Goal: Transaction & Acquisition: Purchase product/service

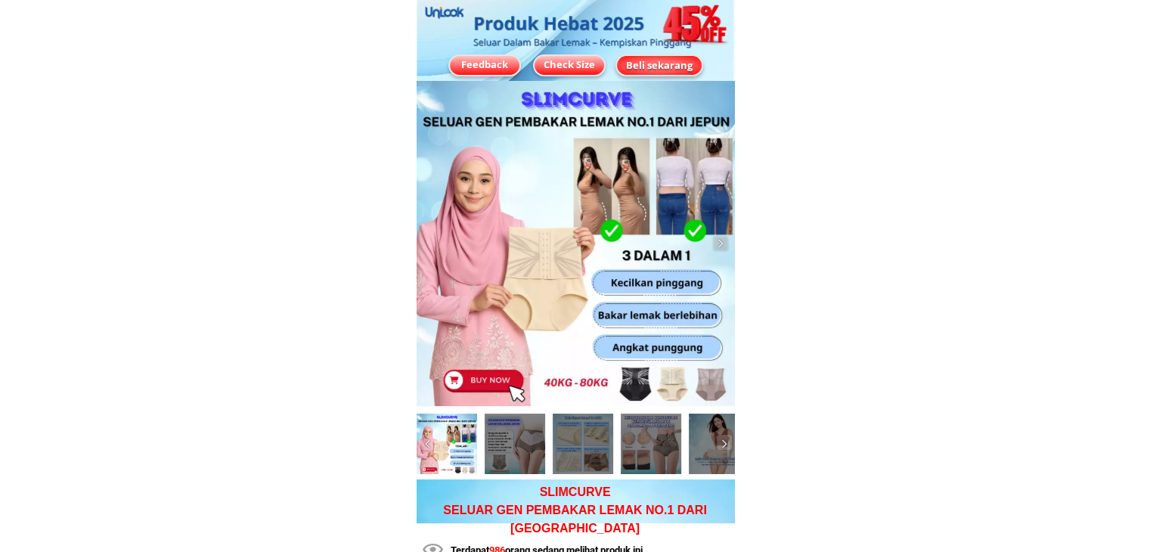
click at [654, 57] on div "Beli sekarang" at bounding box center [659, 64] width 85 height 15
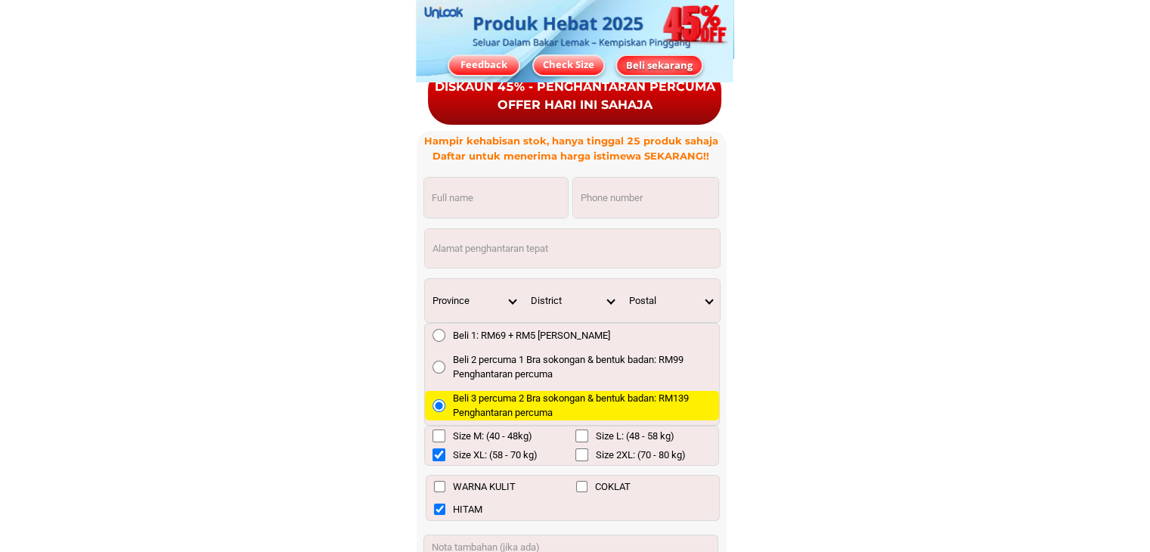
scroll to position [11446, 0]
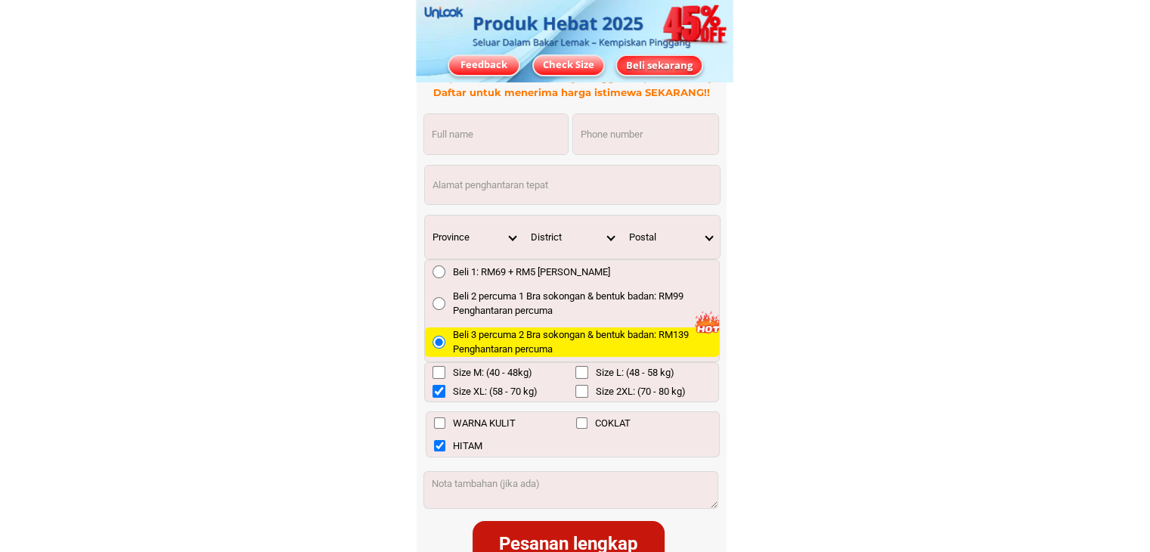
click at [609, 131] on input "Input phone_number" at bounding box center [645, 134] width 145 height 40
paste input "[PHONE_NUMBER]"
type input "[PHONE_NUMBER]"
click at [501, 138] on input "Input full_name" at bounding box center [496, 134] width 144 height 40
paste input "[PERSON_NAME]"
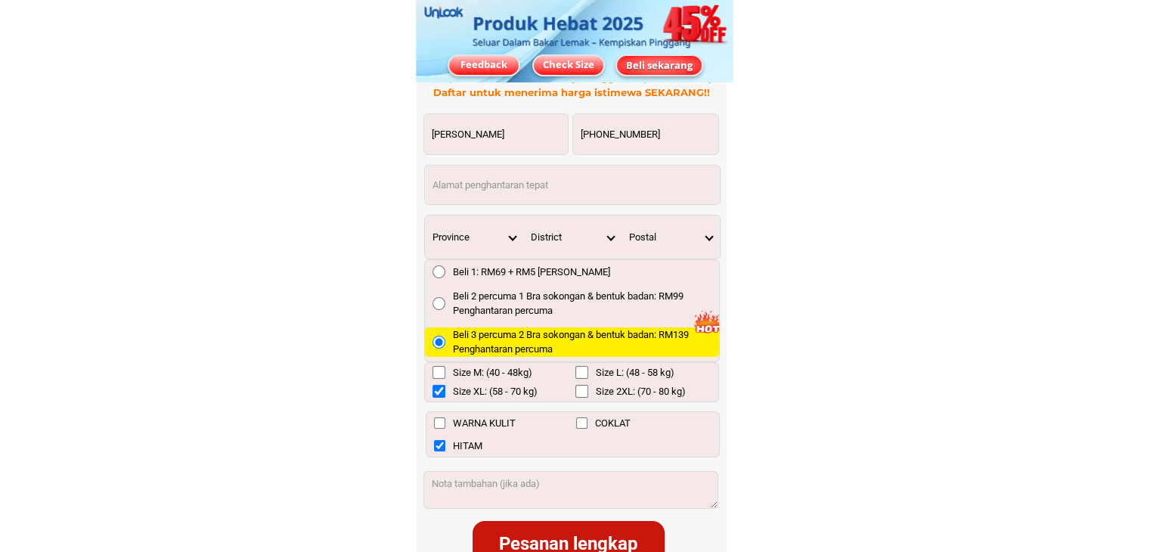
type input "[PERSON_NAME]"
click at [488, 184] on input "Input address" at bounding box center [572, 185] width 295 height 39
paste input "[STREET_ADDRESS]"
type input "[STREET_ADDRESS]"
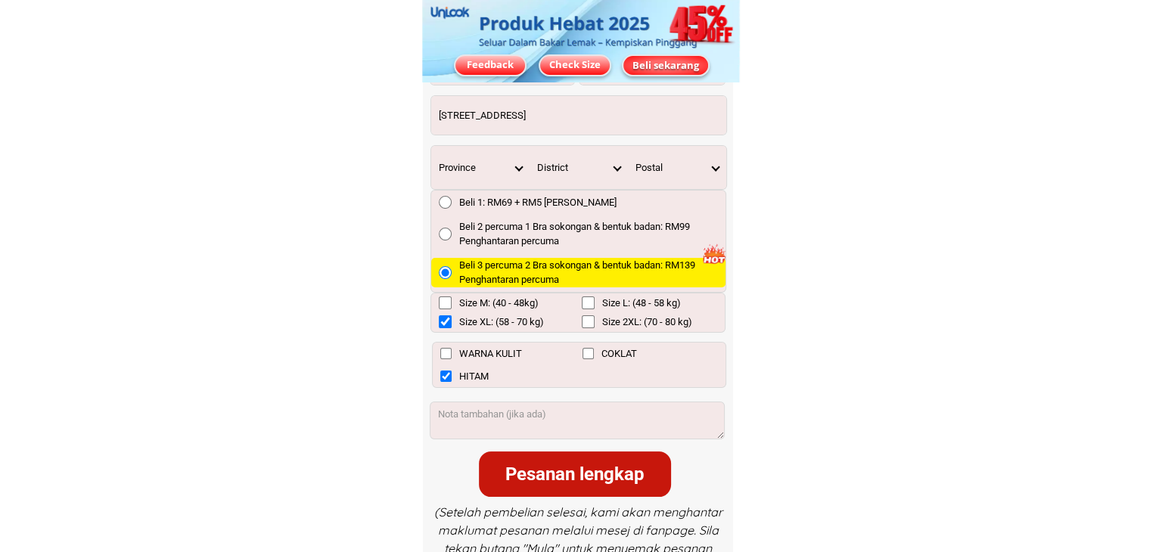
scroll to position [11521, 0]
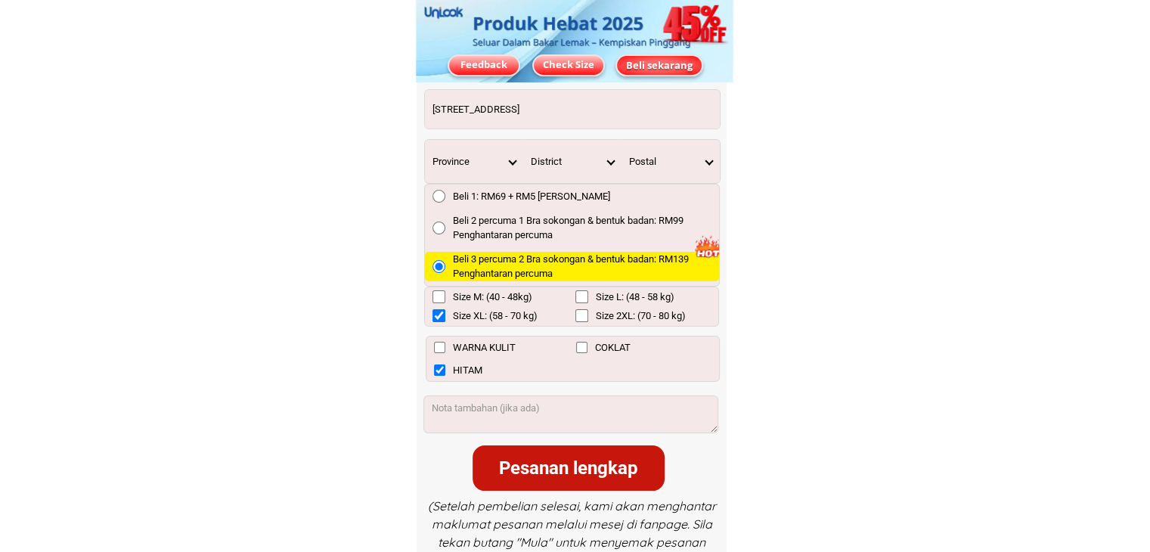
click at [435, 349] on input "WARNA KULIT" at bounding box center [439, 347] width 11 height 11
checkbox input "true"
click at [439, 370] on input "HITAM" at bounding box center [439, 369] width 11 height 11
checkbox input "false"
click at [505, 156] on select "Province [GEOGRAPHIC_DATA] [GEOGRAPHIC_DATA] [GEOGRAPHIC_DATA] [GEOGRAPHIC_DATA…" at bounding box center [474, 161] width 98 height 43
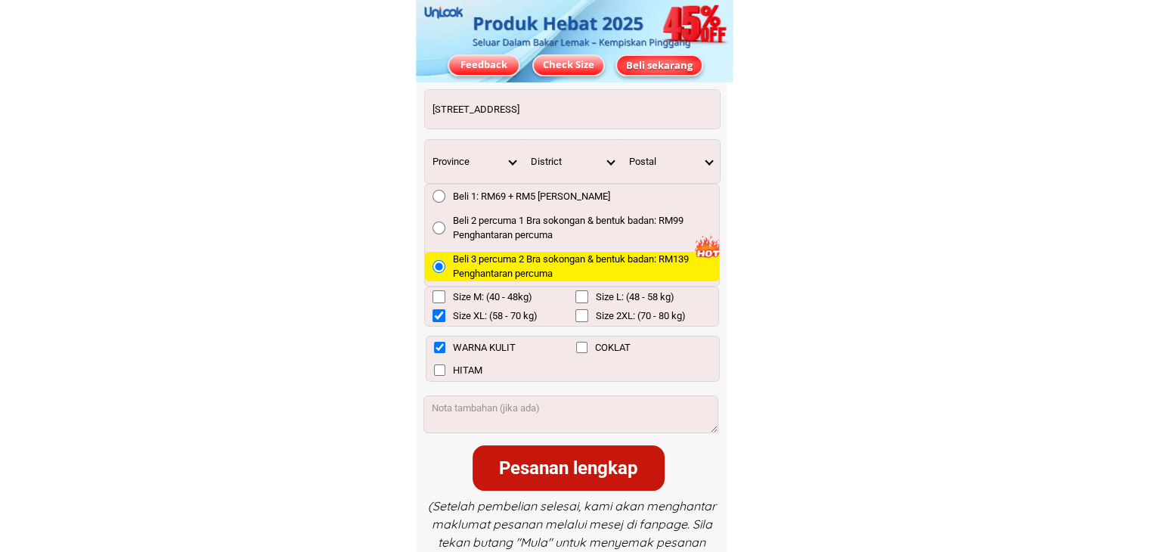
select select "60_R3879783"
click at [425, 140] on select "Province [GEOGRAPHIC_DATA] [GEOGRAPHIC_DATA] [GEOGRAPHIC_DATA] [GEOGRAPHIC_DATA…" at bounding box center [474, 161] width 98 height 43
click at [609, 161] on select "District [GEOGRAPHIC_DATA] [GEOGRAPHIC_DATA] [GEOGRAPHIC_DATA][PERSON_NAME] [GE…" at bounding box center [572, 161] width 98 height 43
select select "60_R80017336"
click at [523, 140] on select "District [GEOGRAPHIC_DATA] [GEOGRAPHIC_DATA] [GEOGRAPHIC_DATA][PERSON_NAME] [GE…" at bounding box center [572, 161] width 98 height 43
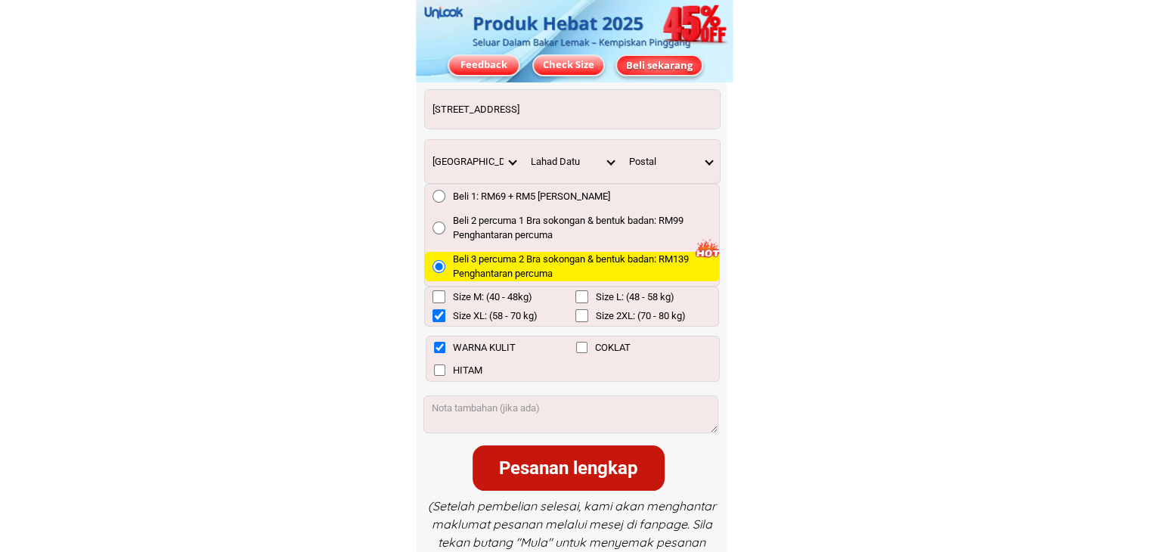
click at [707, 157] on select "Postal 91100 91107 91109 91110 91111 91112 91113 91114 91115 91116 91117 91118 …" at bounding box center [671, 161] width 98 height 43
select select "91100"
click at [622, 140] on select "Postal 91100 91107 91109 91110 91111 91112 91113 91114 91115 91116 91117 91118 …" at bounding box center [671, 161] width 98 height 43
click at [544, 470] on div "Pesanan lengkap" at bounding box center [569, 467] width 192 height 27
checkbox input "false"
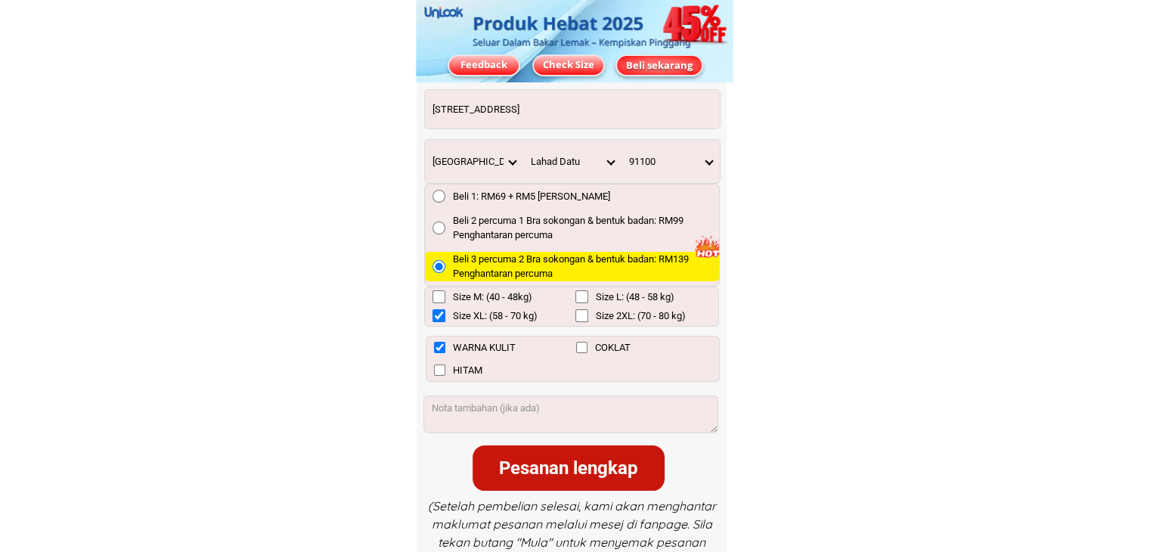
checkbox input "false"
checkbox input "true"
checkbox input "false"
checkbox input "true"
checkbox input "false"
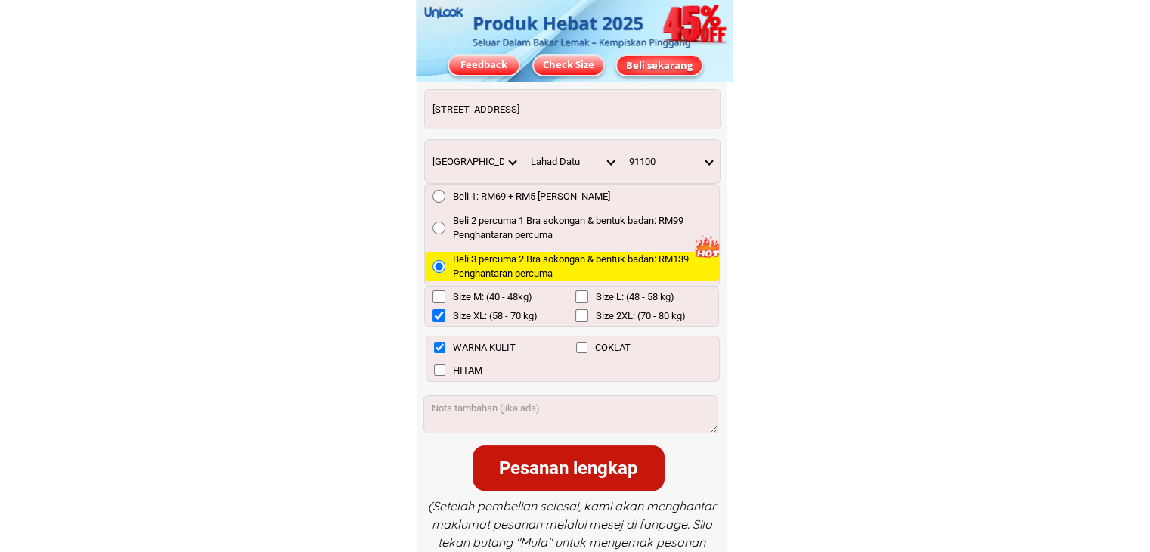
checkbox input "false"
radio input "true"
drag, startPoint x: 789, startPoint y: 302, endPoint x: 780, endPoint y: 298, distance: 9.8
click at [436, 318] on input "Size XL: (58 - 70 kg)" at bounding box center [439, 315] width 13 height 13
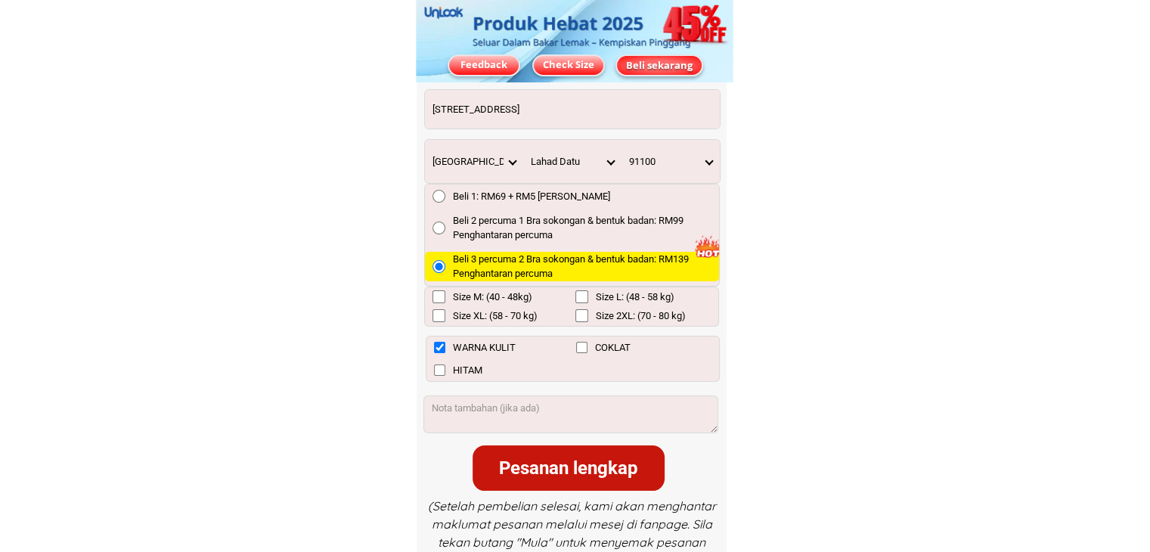
click at [436, 318] on input "Size XL: (58 - 70 kg)" at bounding box center [439, 315] width 13 height 13
checkbox input "true"
click at [560, 469] on div "Pesanan lengkap" at bounding box center [569, 467] width 192 height 27
checkbox input "false"
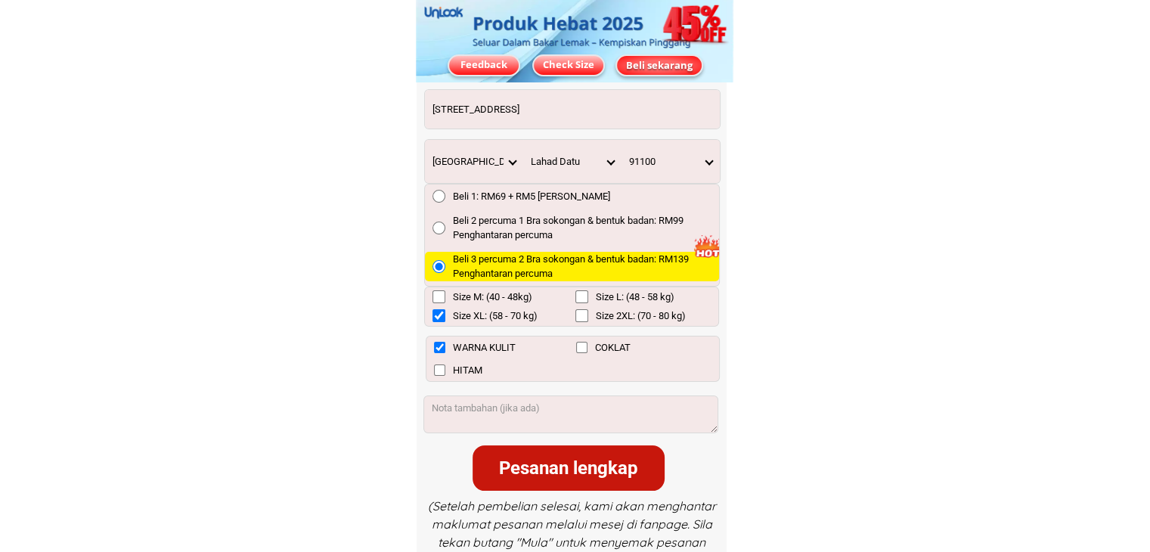
checkbox input "true"
checkbox input "false"
checkbox input "true"
checkbox input "false"
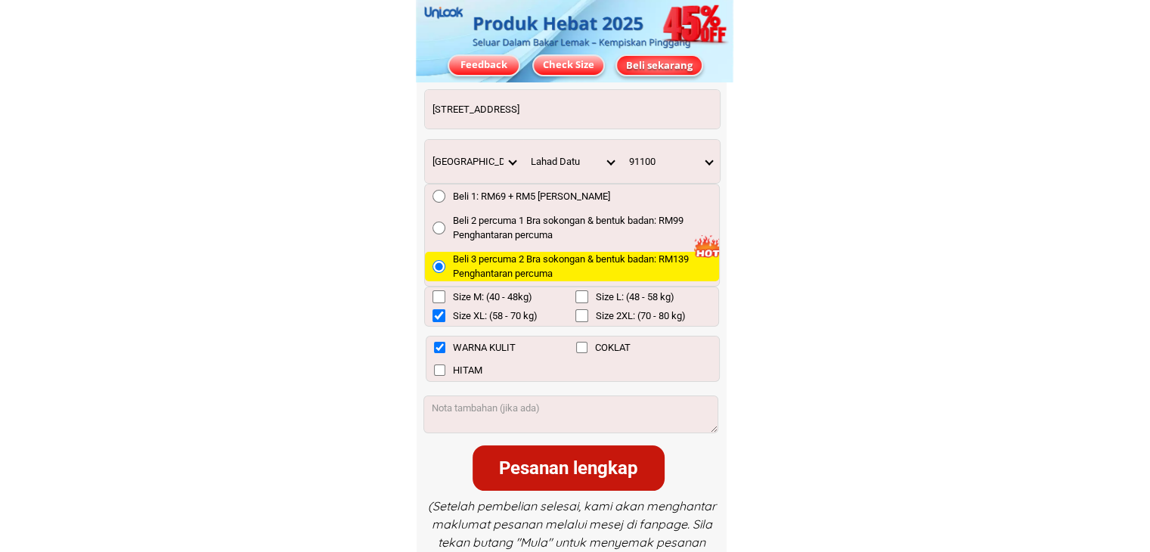
radio input "true"
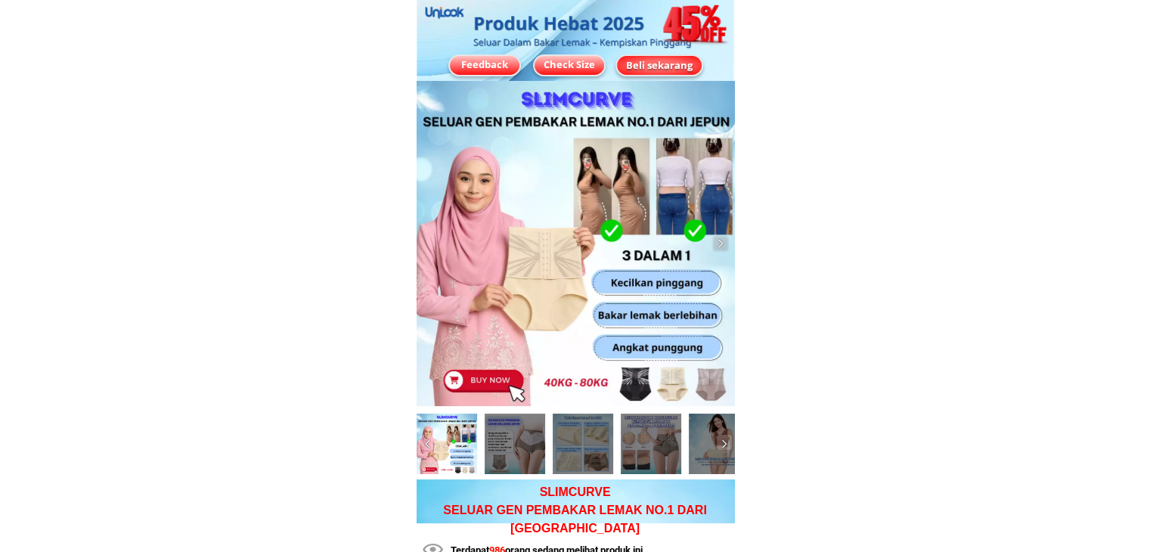
drag, startPoint x: 670, startPoint y: 74, endPoint x: 632, endPoint y: 45, distance: 48.0
click at [669, 73] on div "Beli sekarang" at bounding box center [660, 65] width 88 height 22
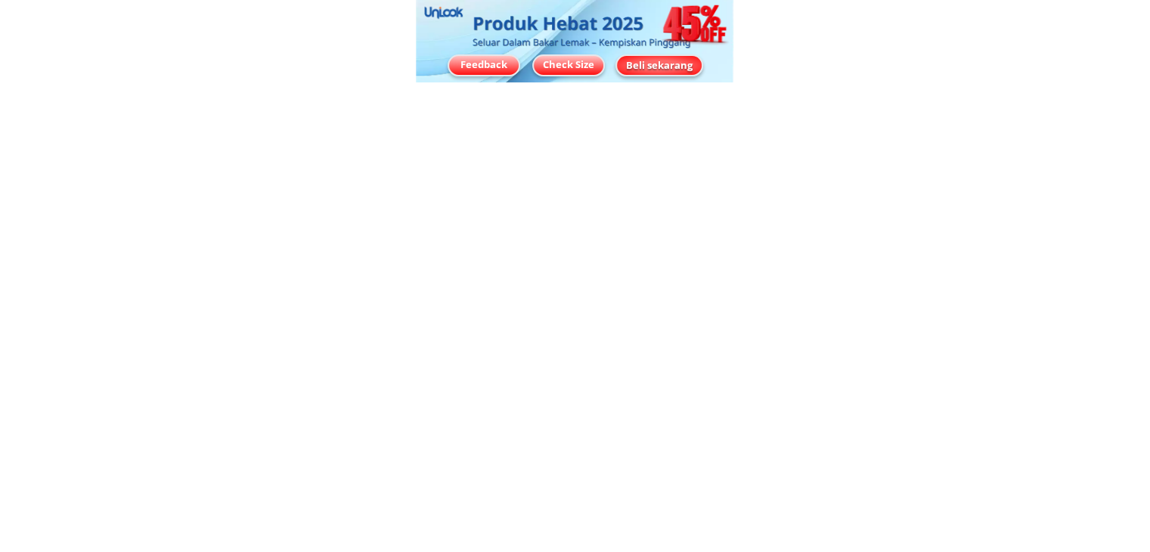
scroll to position [11382, 0]
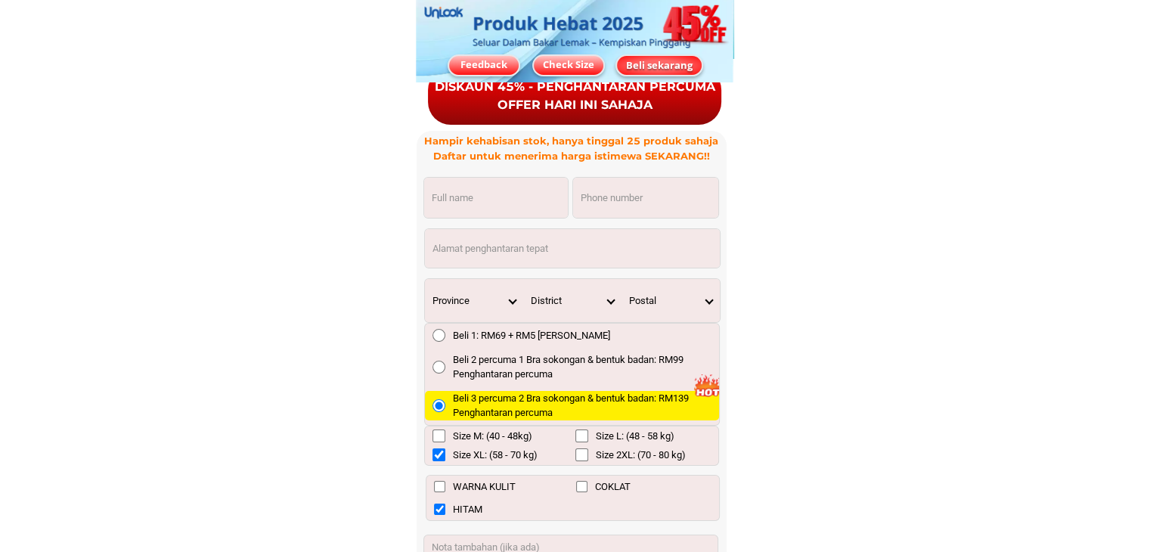
click at [625, 209] on input "Input phone_number" at bounding box center [645, 198] width 145 height 40
paste input "1125251861"
type input "01125251861"
click at [515, 203] on input "Input full_name" at bounding box center [496, 198] width 144 height 40
paste input "Meryam Abdullah"
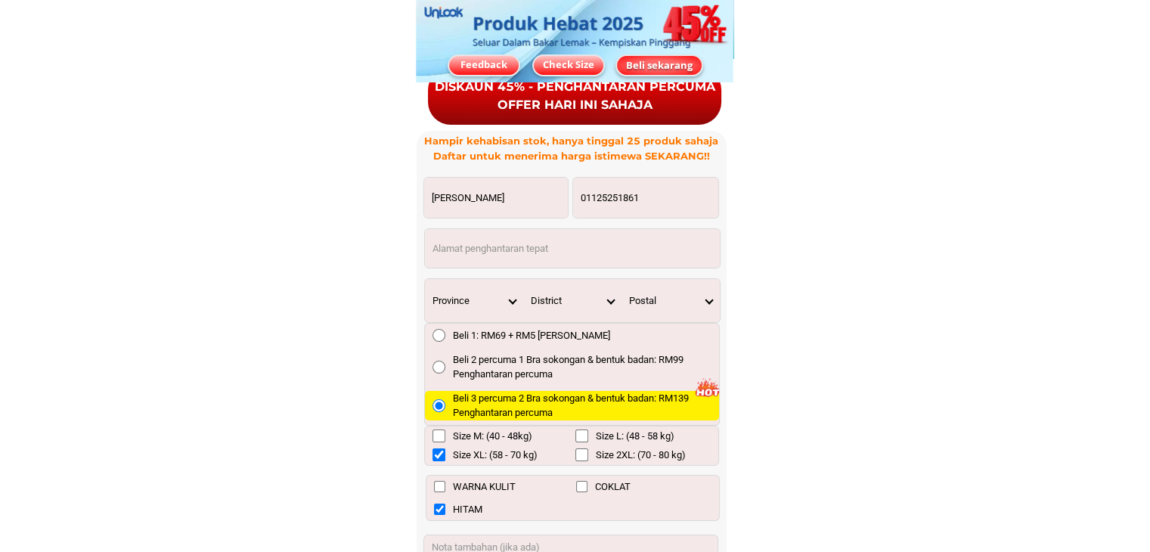
type input "Meryam Abdullah"
click at [487, 252] on input "Input address" at bounding box center [572, 248] width 295 height 39
paste input "Lot 5 block E inanam new town ship Kota Kinabalu Sabah Malaysia Post code 88450"
type input "Lot 5 block E inanam new town ship Kota Kinabalu Sabah Malaysia Post code 88450"
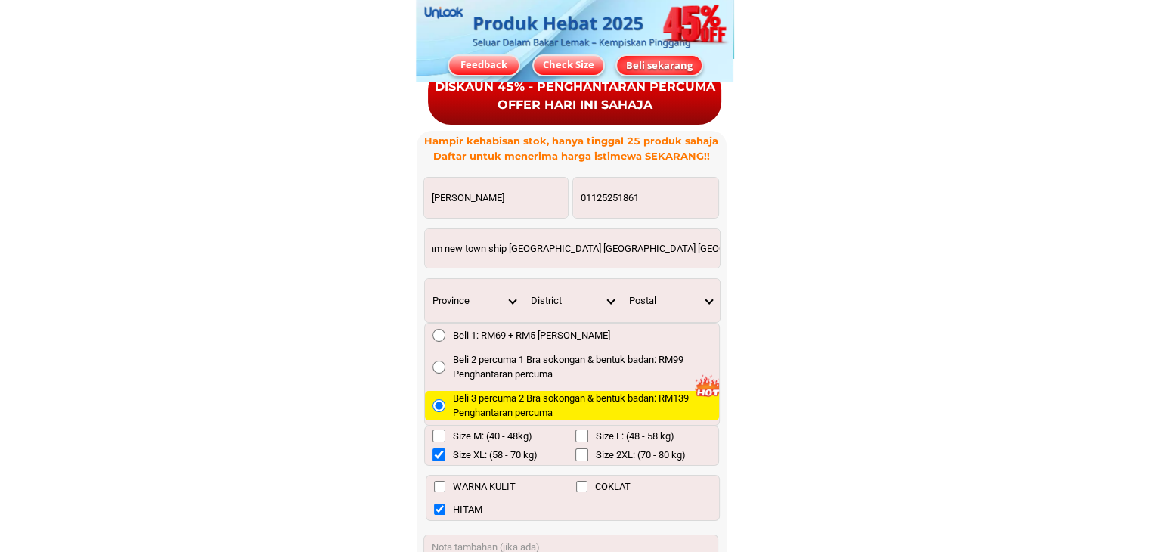
click at [505, 299] on select "Province [GEOGRAPHIC_DATA] [GEOGRAPHIC_DATA] [GEOGRAPHIC_DATA] [GEOGRAPHIC_DATA…" at bounding box center [474, 300] width 98 height 43
select select "60_R3879783"
click at [425, 279] on select "Province [GEOGRAPHIC_DATA] [GEOGRAPHIC_DATA] [GEOGRAPHIC_DATA] [GEOGRAPHIC_DATA…" at bounding box center [474, 300] width 98 height 43
click at [610, 306] on select "District [GEOGRAPHIC_DATA] [GEOGRAPHIC_DATA] [GEOGRAPHIC_DATA][PERSON_NAME] [GE…" at bounding box center [572, 300] width 98 height 43
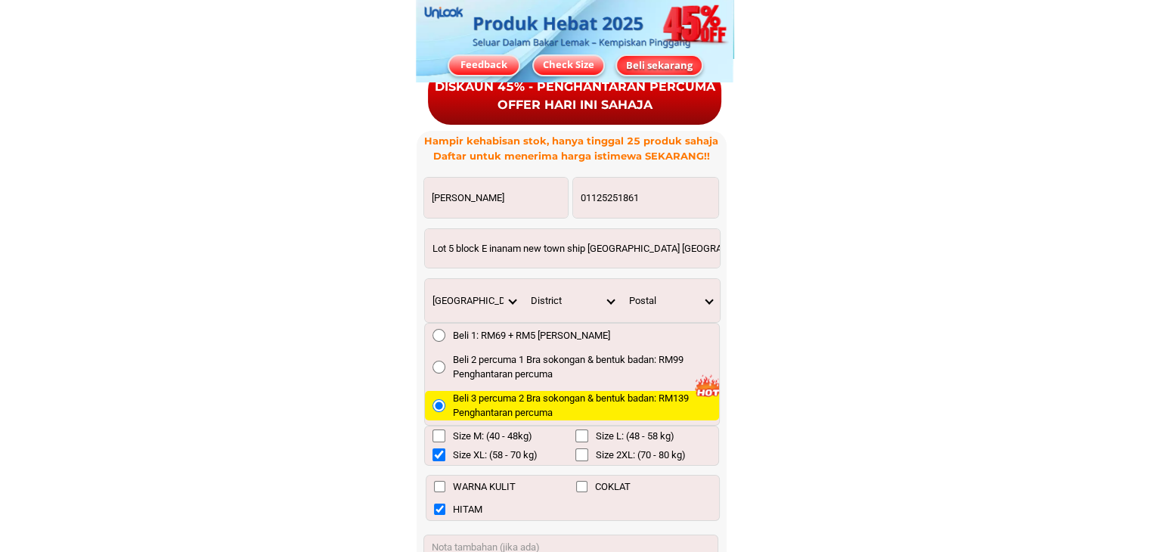
select select "60_R80017333"
click at [523, 279] on select "District [GEOGRAPHIC_DATA] [GEOGRAPHIC_DATA] [GEOGRAPHIC_DATA][PERSON_NAME] [GE…" at bounding box center [572, 300] width 98 height 43
drag, startPoint x: 690, startPoint y: 250, endPoint x: 735, endPoint y: 258, distance: 46.0
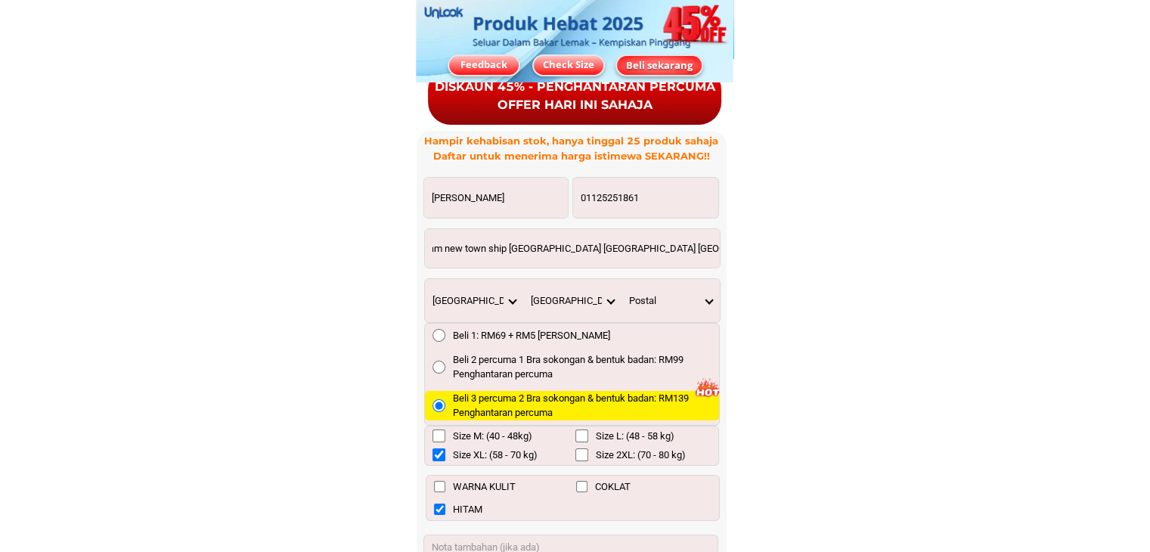
scroll to position [0, 0]
click at [706, 293] on select "Postal 88000 88100 88500 88502 88504 88505 88506 88508 88510 88512 88514 88516 …" at bounding box center [671, 300] width 98 height 43
drag, startPoint x: 672, startPoint y: 249, endPoint x: 761, endPoint y: 254, distance: 89.4
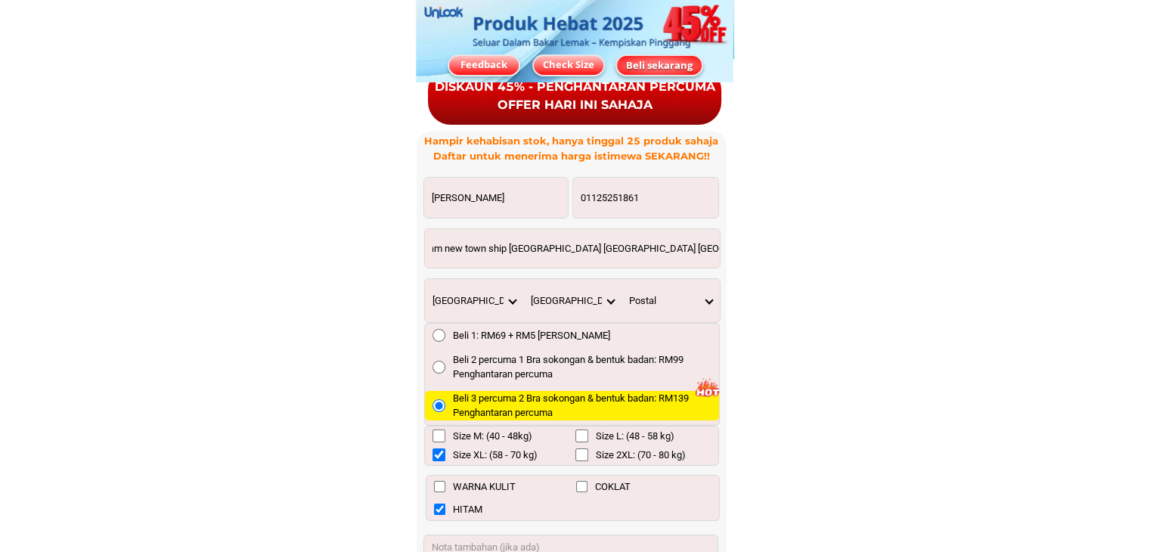
scroll to position [0, 0]
click at [709, 296] on select "Postal 88000 88100 88500 88502 88504 88505 88506 88508 88510 88512 88514 88516 …" at bounding box center [671, 300] width 98 height 43
select select "88550"
click at [622, 279] on select "Postal 88000 88100 88500 88502 88504 88505 88506 88508 88510 88512 88514 88516 …" at bounding box center [671, 300] width 98 height 43
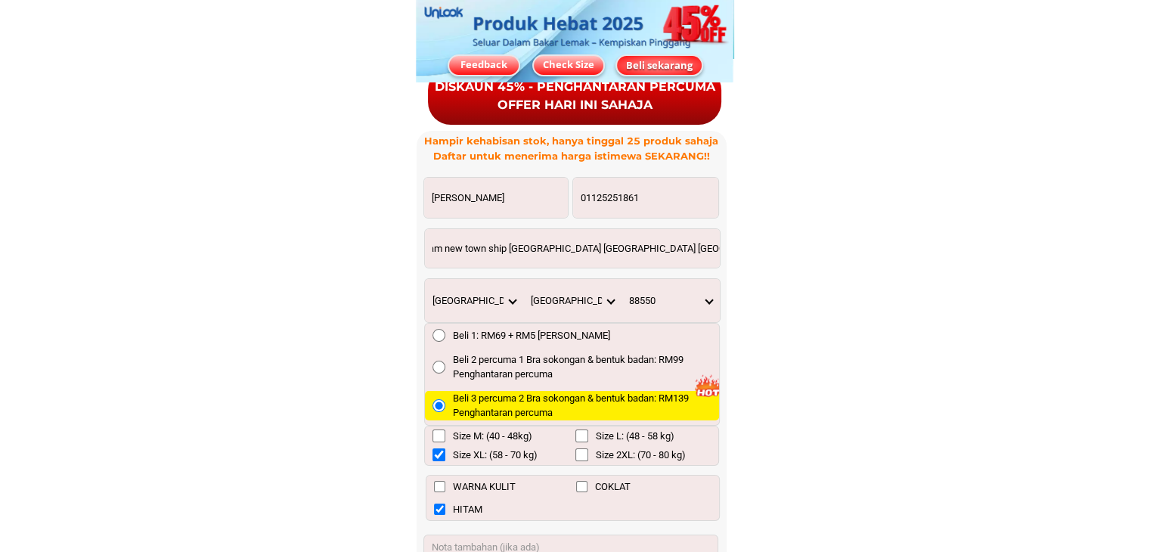
drag, startPoint x: 665, startPoint y: 250, endPoint x: 732, endPoint y: 253, distance: 66.6
click at [732, 253] on div "DISKAUN 45% - PENGHANTARAN PERCUMA OFFER HARI INI SAHAJA Hampir kehabisan stok,…" at bounding box center [576, 442] width 318 height 768
click at [711, 243] on input "Lot 5 block E inanam new town ship Kota Kinabalu Sabah Malaysia Post code 88450" at bounding box center [572, 248] width 295 height 39
type input "Lot 5 block E inanam new town ship Kota Kinabalu Sabah Malaysia Post code 88550"
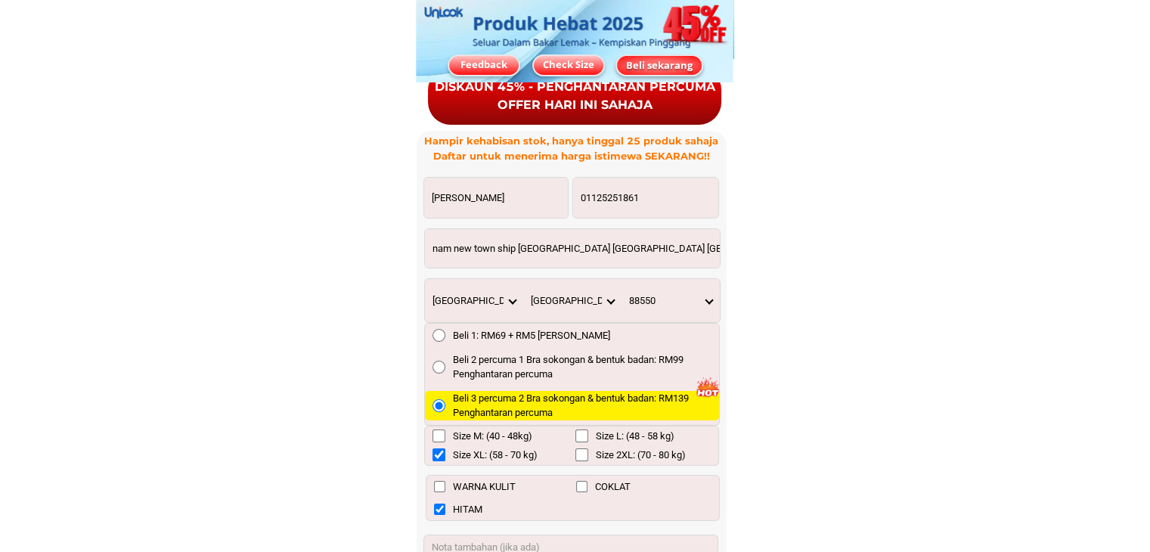
scroll to position [0, 0]
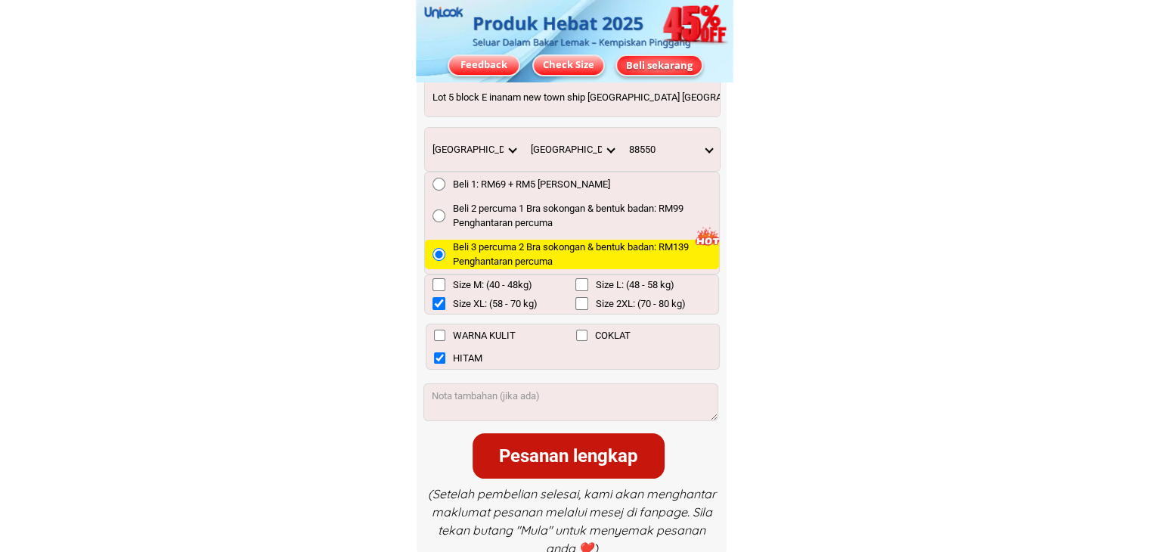
scroll to position [11533, 0]
drag, startPoint x: 577, startPoint y: 286, endPoint x: 472, endPoint y: 300, distance: 106.1
click at [576, 286] on input "Size L: (48 - 58 kg)" at bounding box center [581, 284] width 13 height 13
checkbox input "true"
click at [442, 297] on input "Size XL: (58 - 70 kg)" at bounding box center [439, 303] width 13 height 13
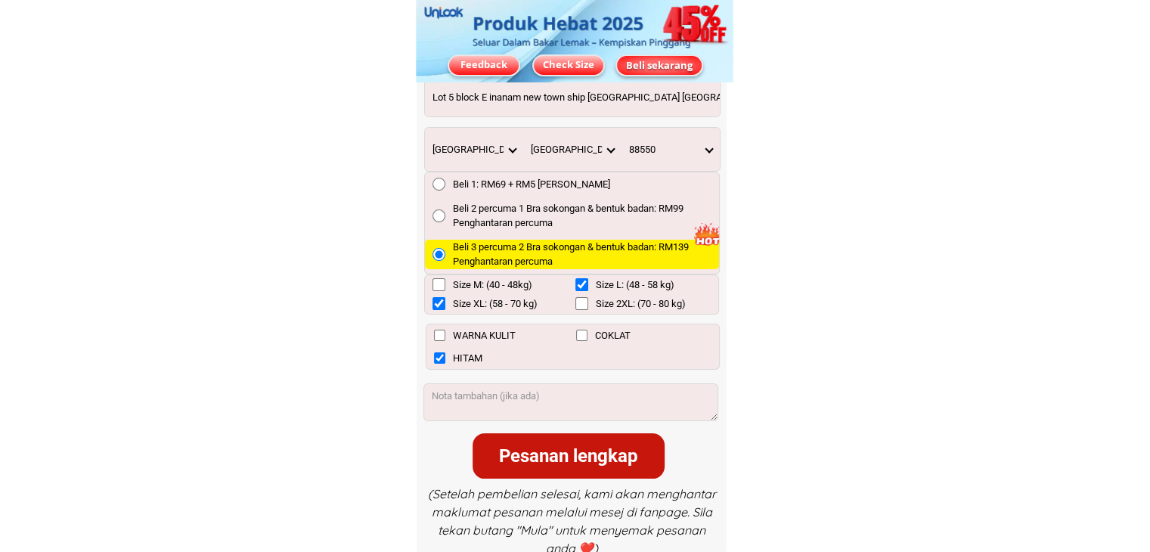
checkbox input "false"
click at [436, 333] on input "WARNA KULIT" at bounding box center [439, 335] width 11 height 11
checkbox input "true"
click at [551, 455] on div "Pesanan lengkap" at bounding box center [569, 455] width 192 height 27
checkbox input "false"
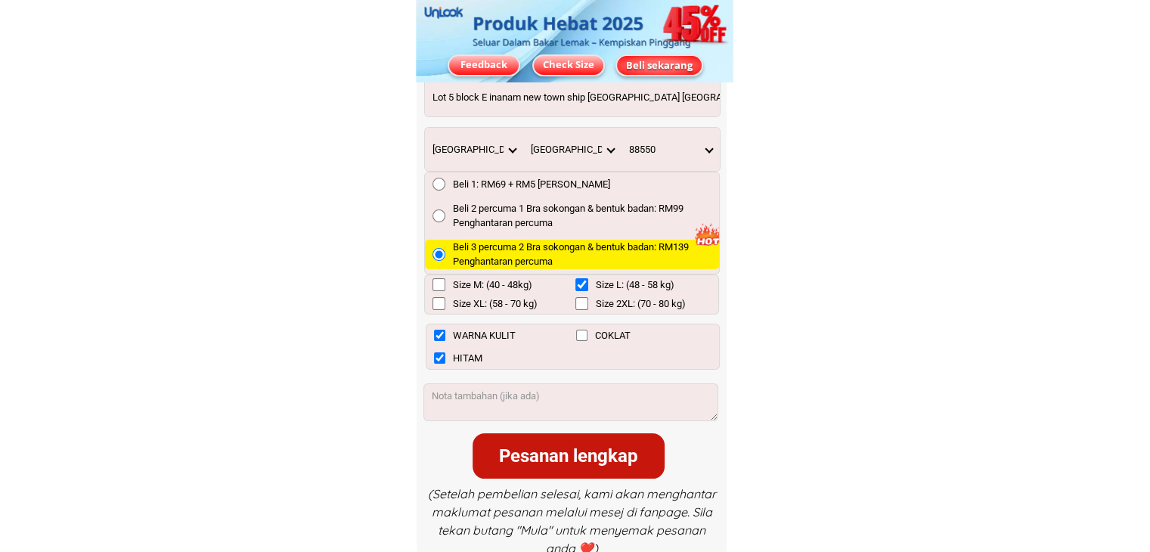
checkbox input "true"
checkbox input "false"
checkbox input "true"
checkbox input "false"
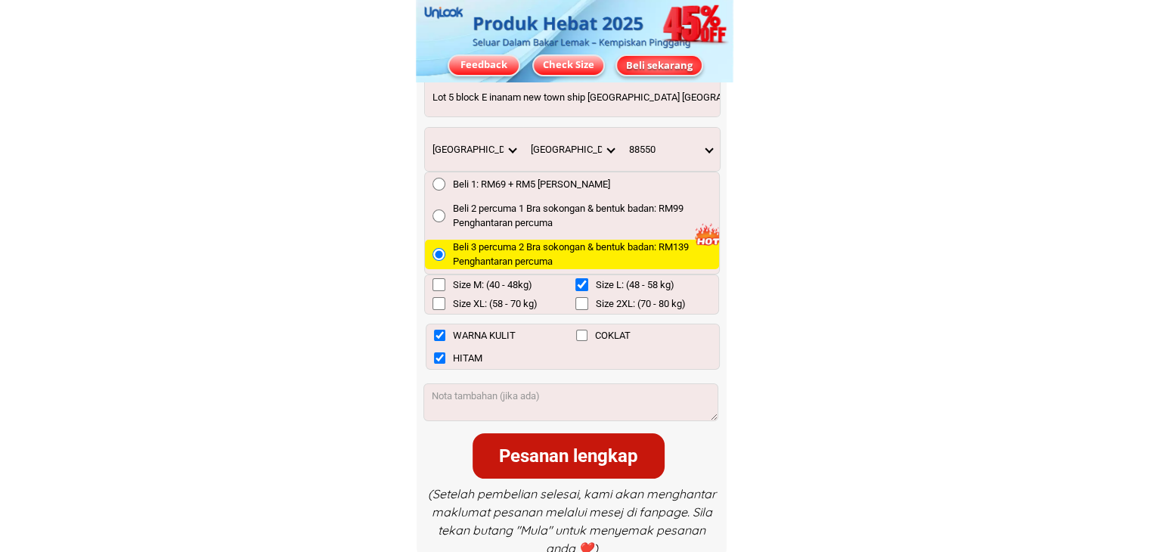
checkbox input "true"
radio input "true"
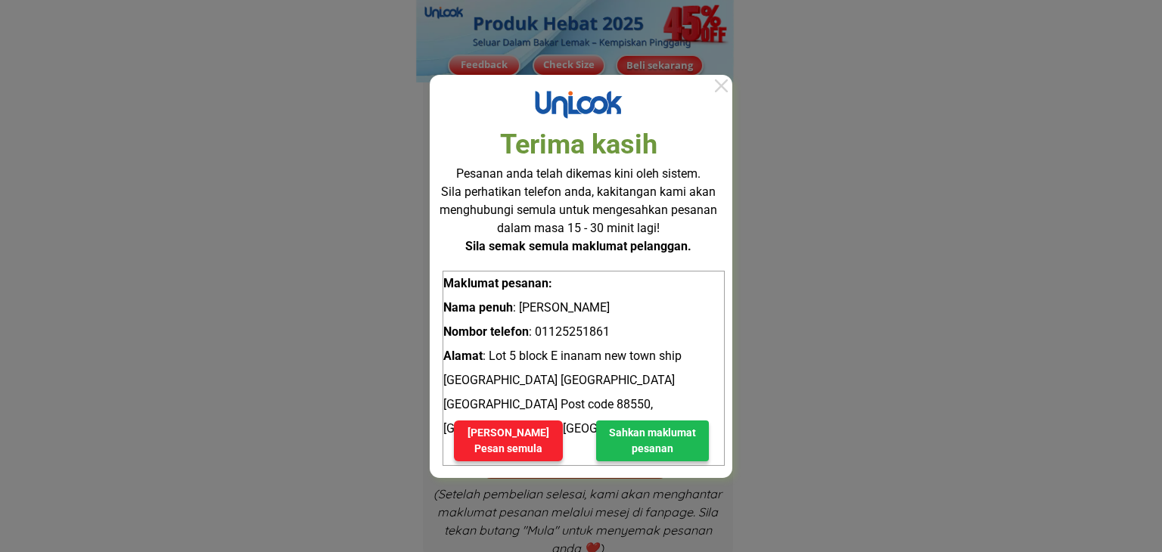
click at [718, 88] on div at bounding box center [721, 86] width 22 height 22
